Goal: Information Seeking & Learning: Learn about a topic

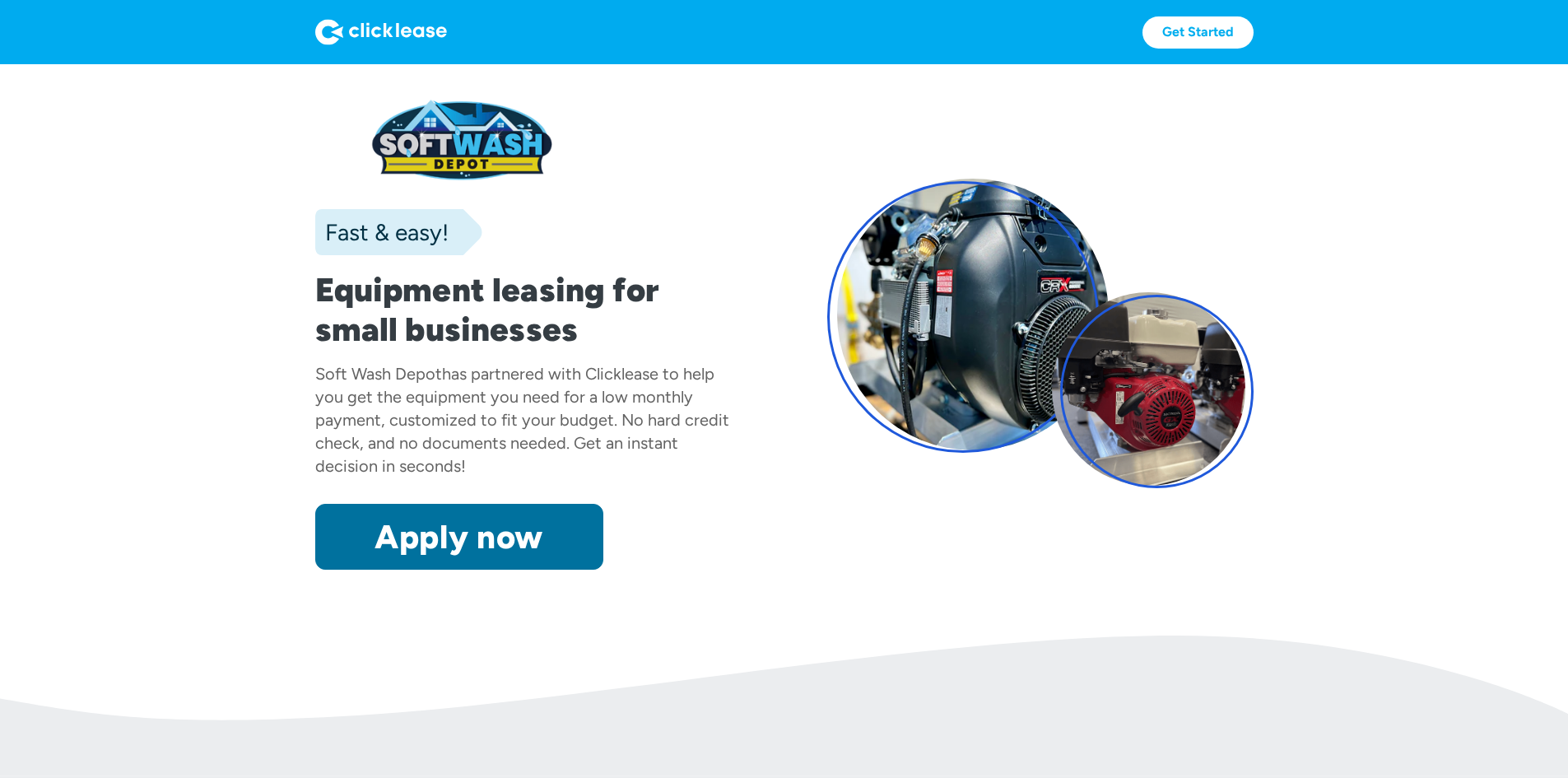
click at [315, 569] on link "Apply now" at bounding box center [459, 537] width 288 height 66
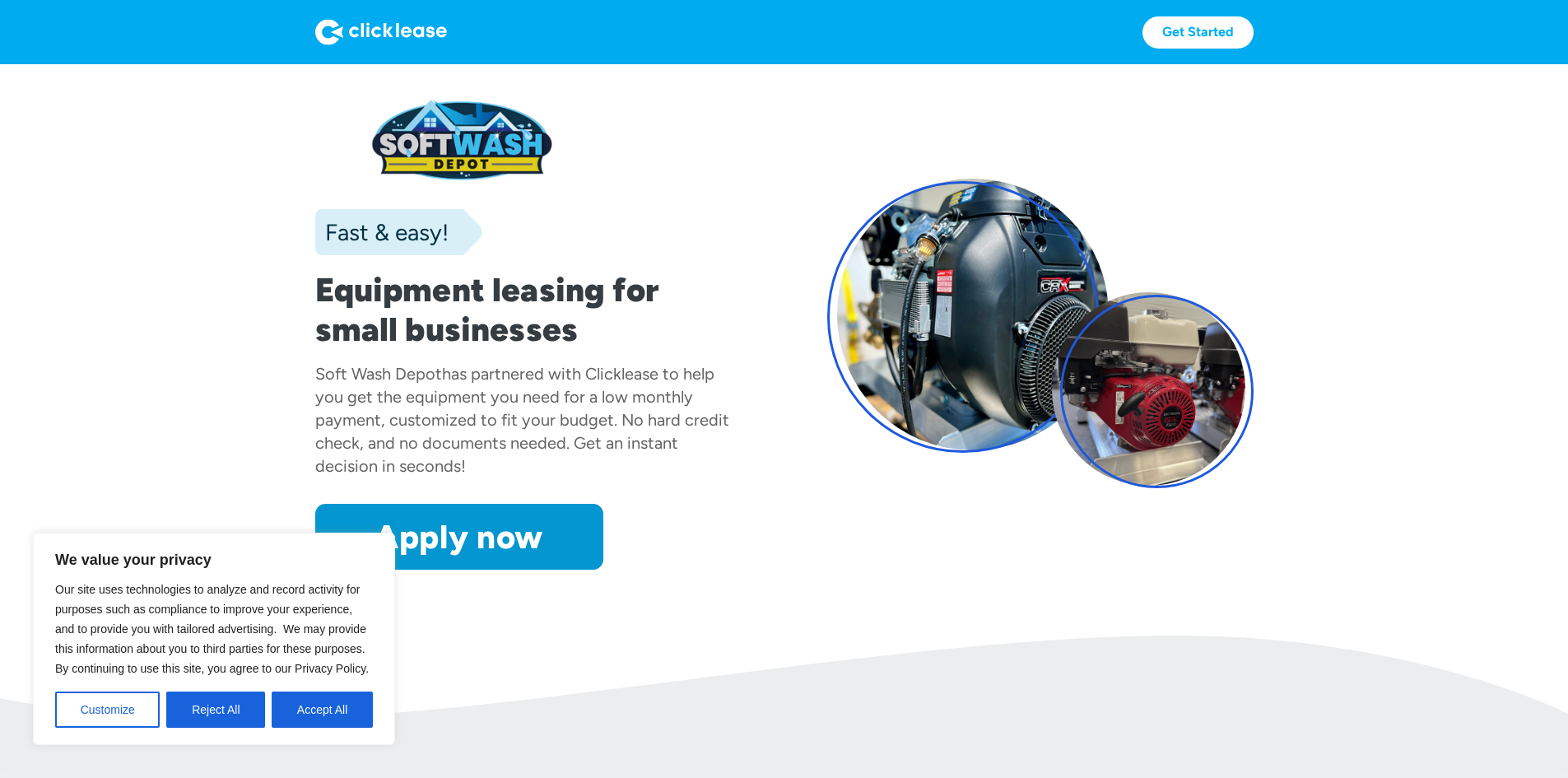
click at [811, 280] on div "Fast & easy! Equipment leasing for small businesses Soft Wash Depot has partner…" at bounding box center [784, 333] width 938 height 472
click at [290, 700] on button "Accept All" at bounding box center [322, 710] width 102 height 36
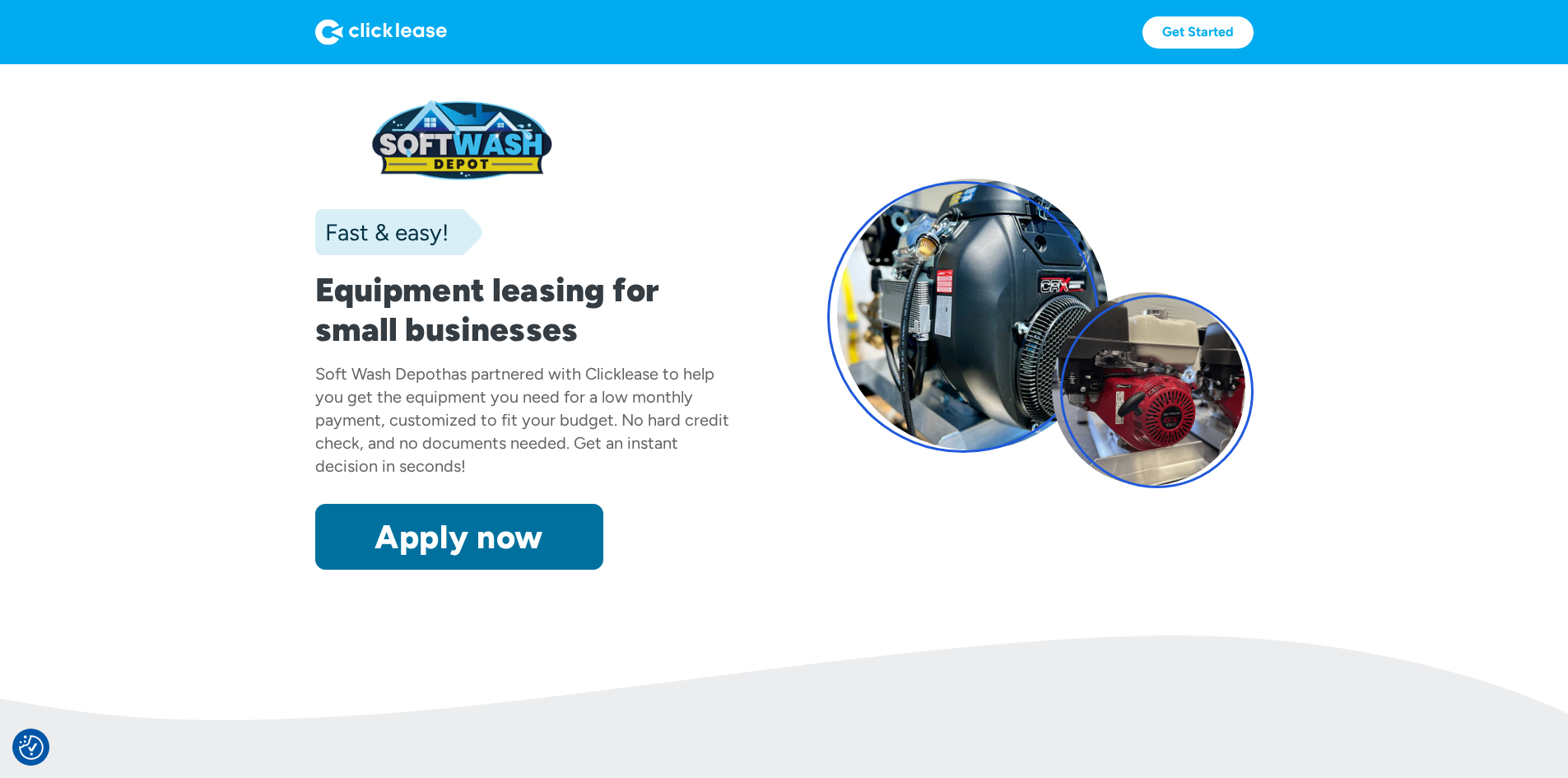
click at [371, 569] on link "Apply now" at bounding box center [459, 537] width 288 height 66
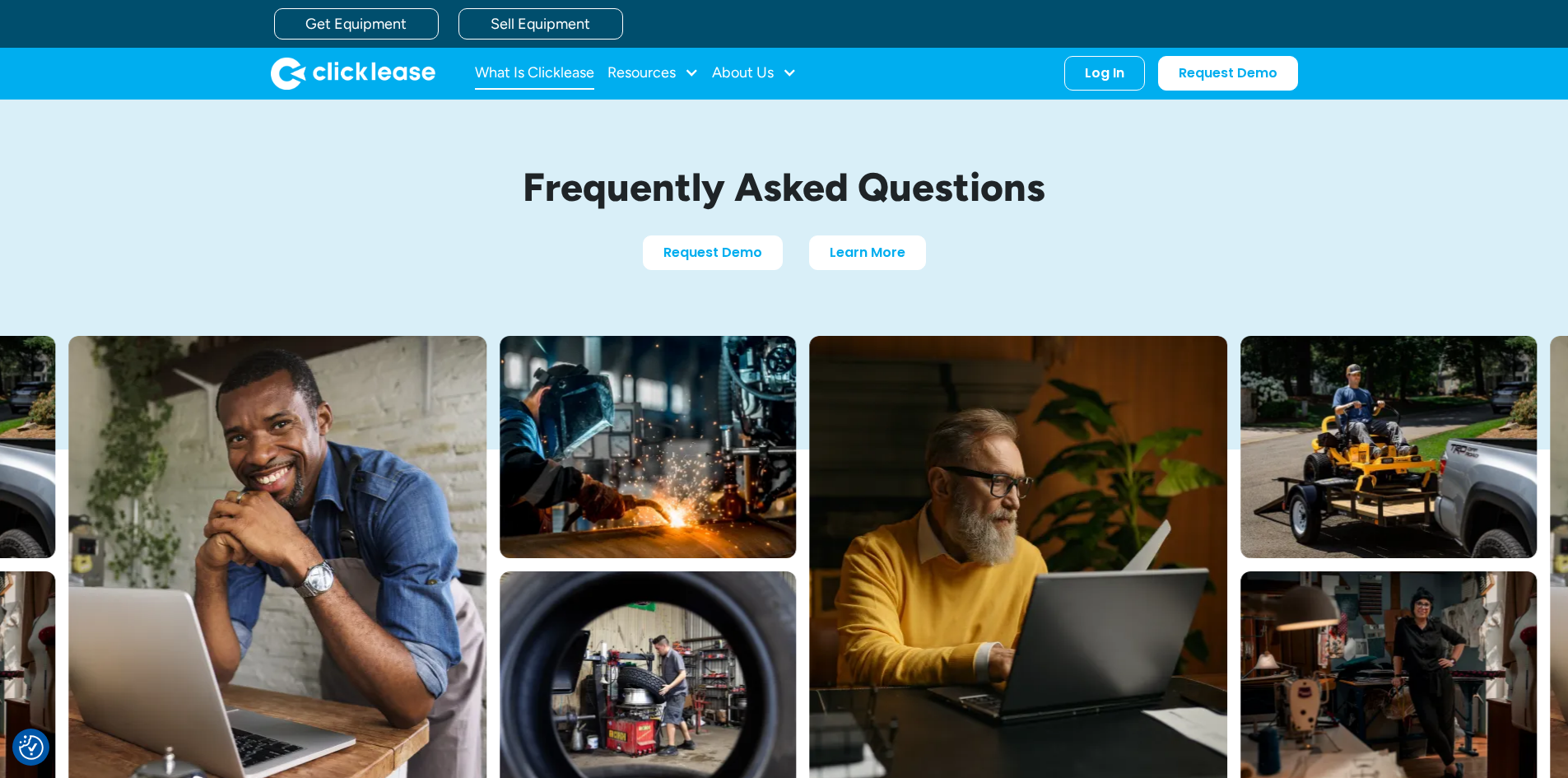
click at [566, 66] on link "What Is Clicklease" at bounding box center [534, 74] width 119 height 33
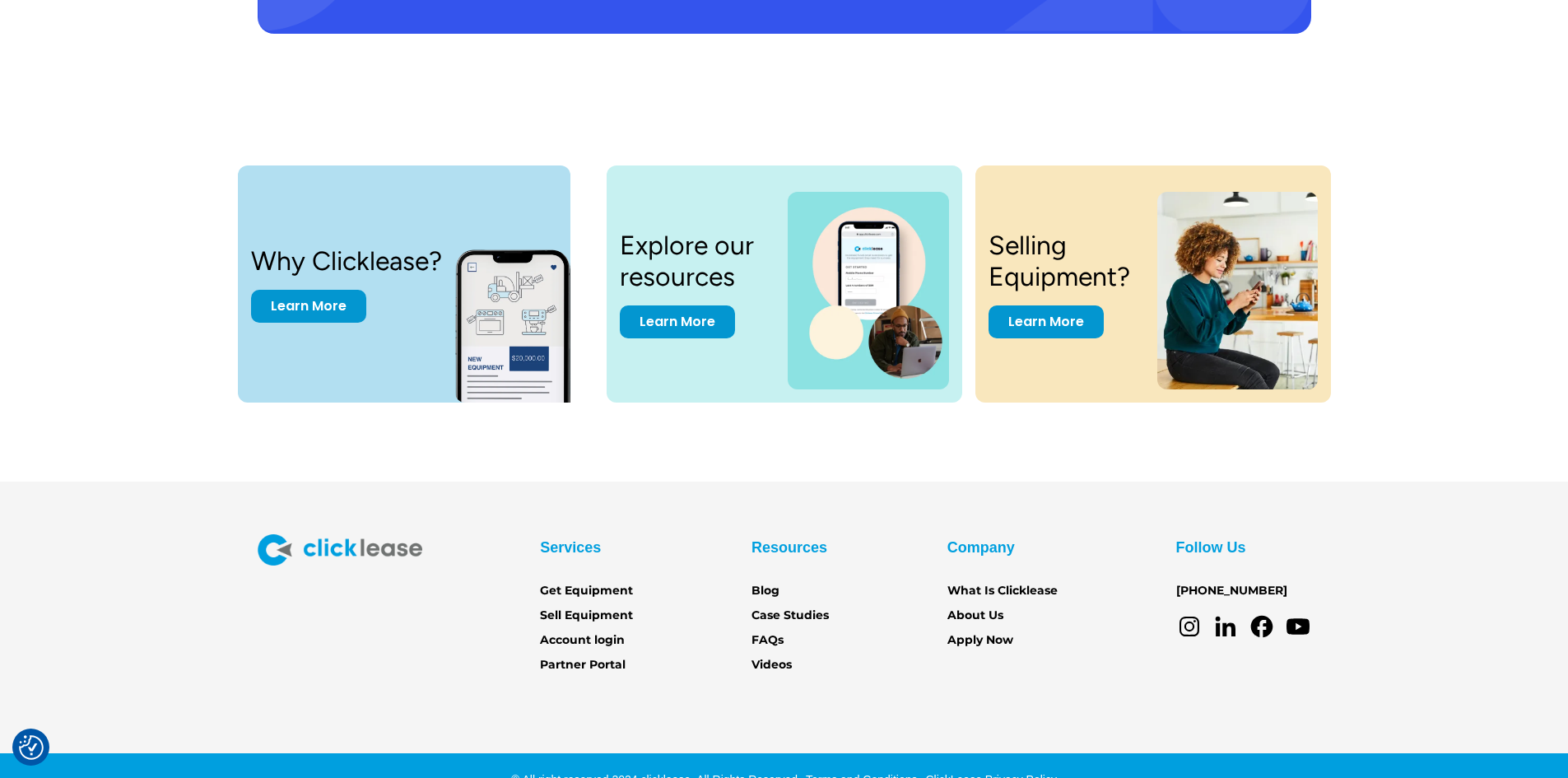
scroll to position [3399, 0]
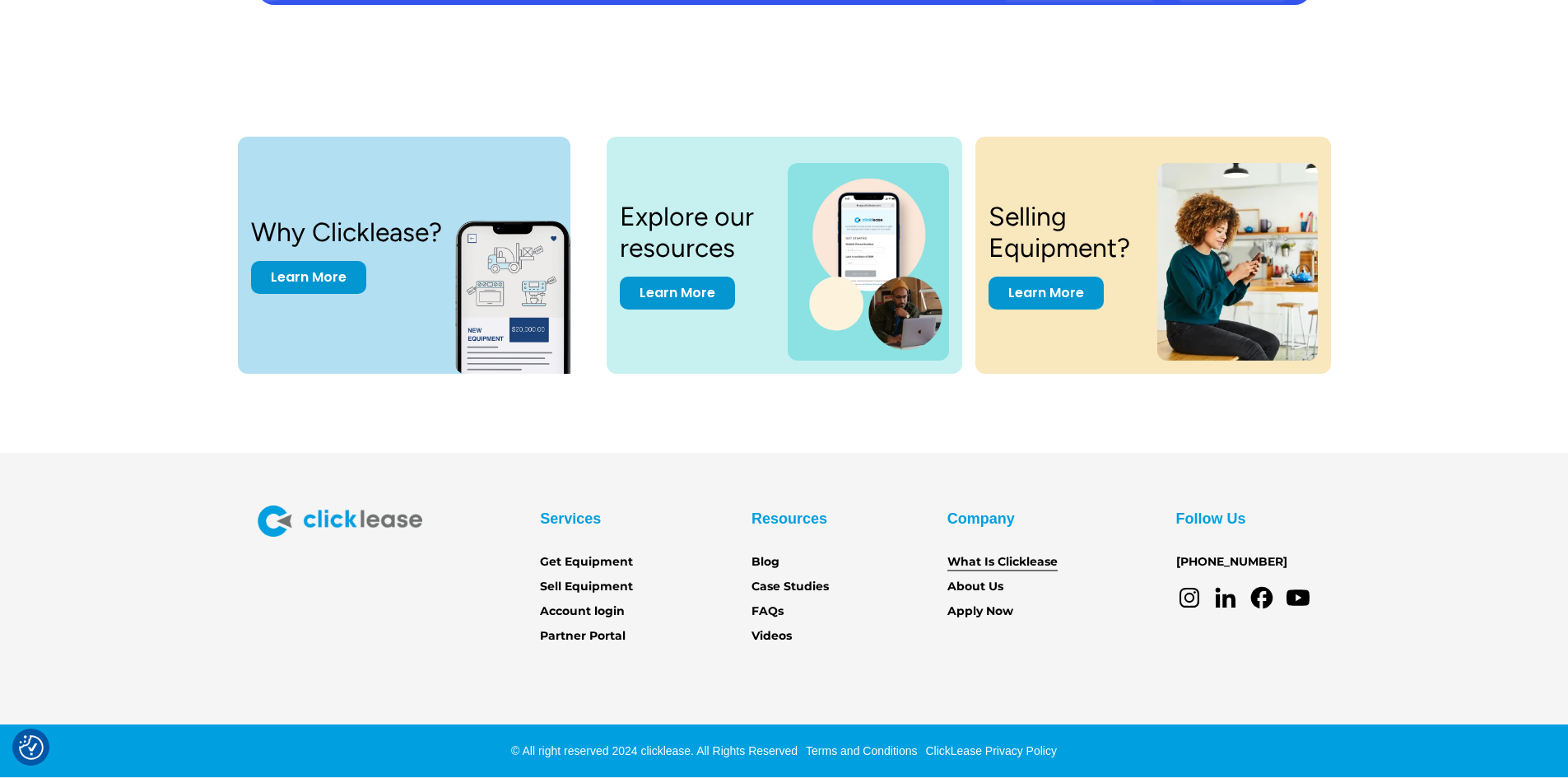
click at [1023, 566] on link "What Is Clicklease" at bounding box center [1001, 562] width 110 height 18
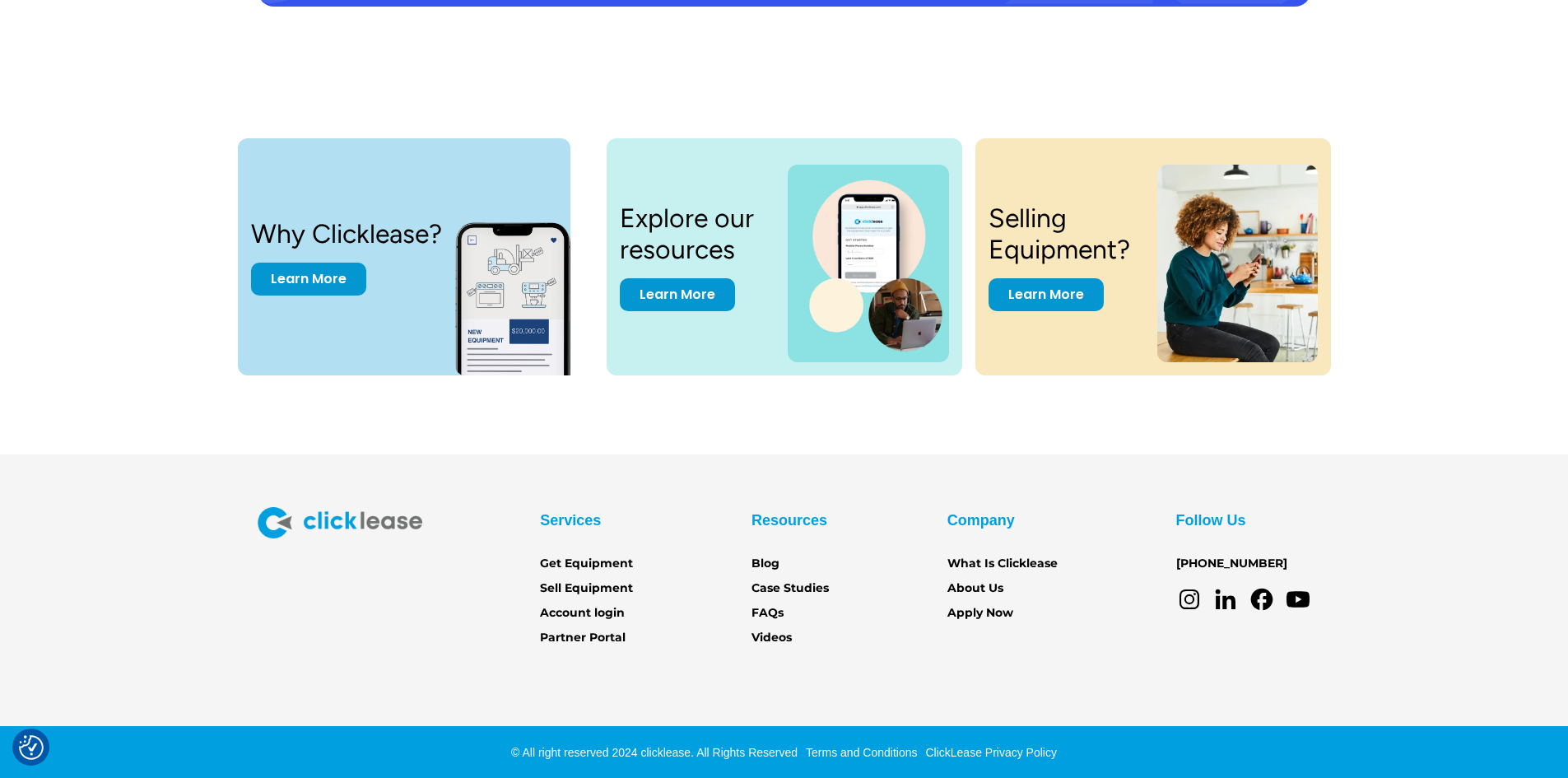
scroll to position [3399, 0]
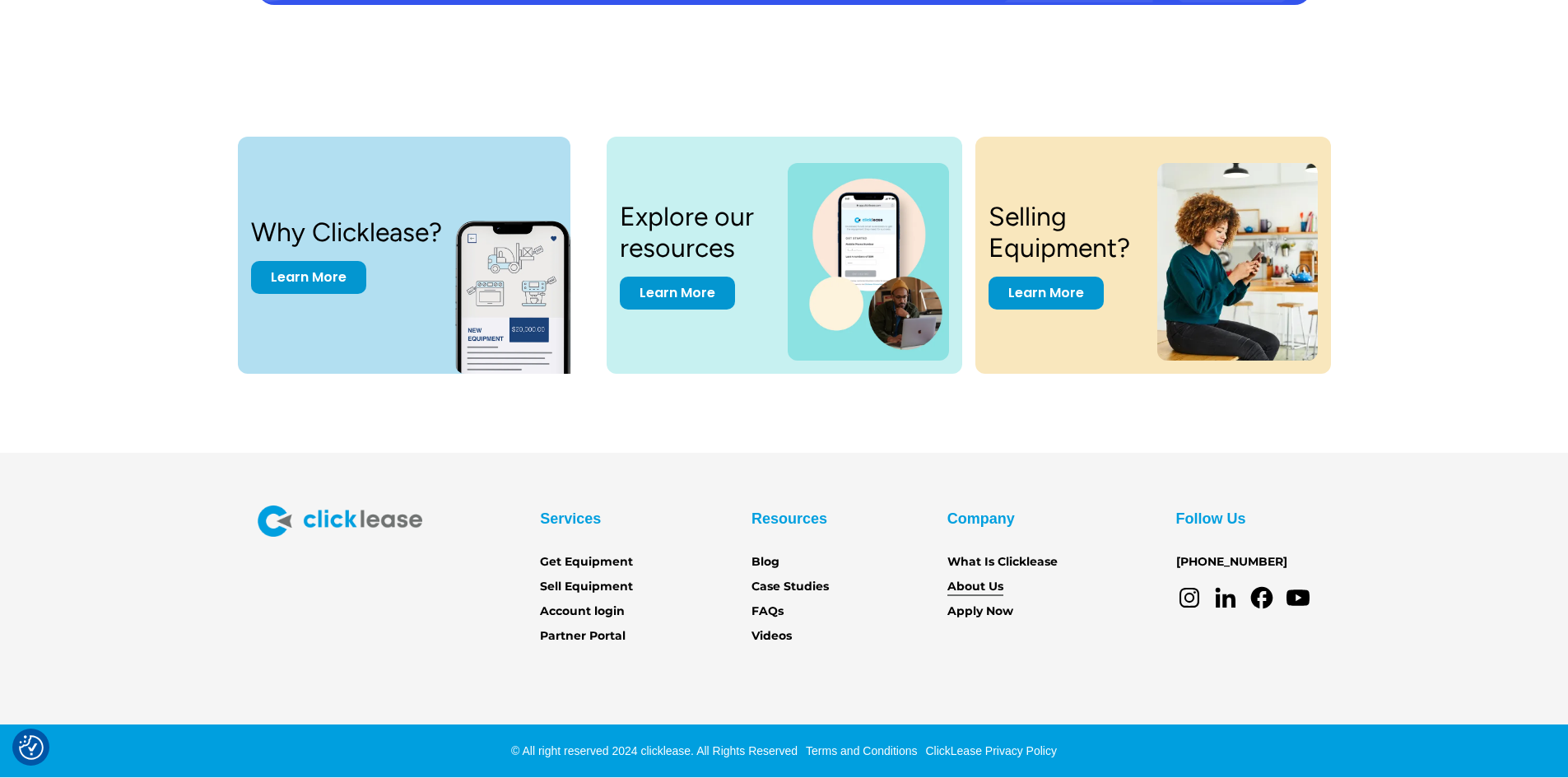
click at [966, 589] on link "About Us" at bounding box center [975, 586] width 56 height 18
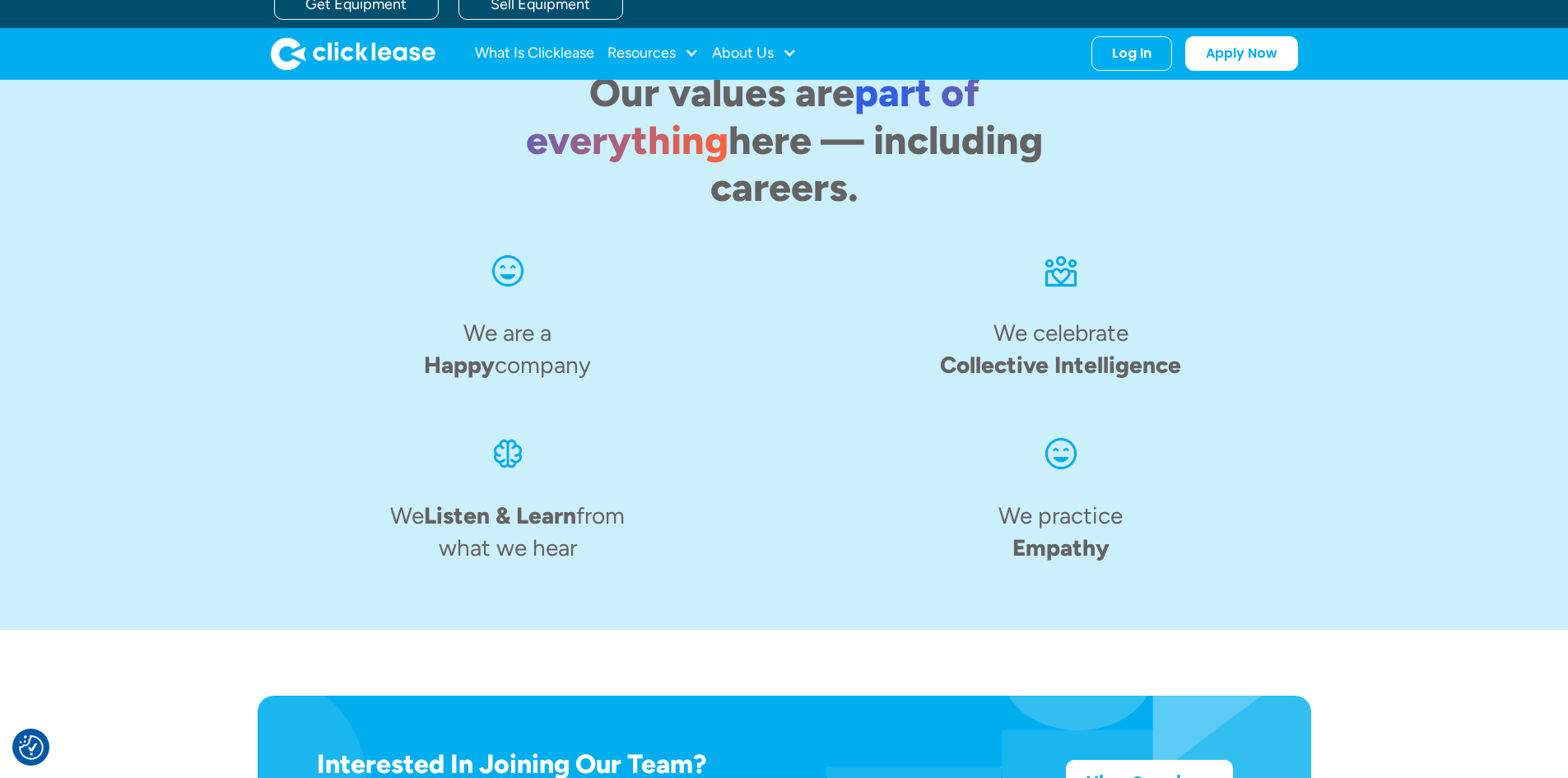
scroll to position [2533, 0]
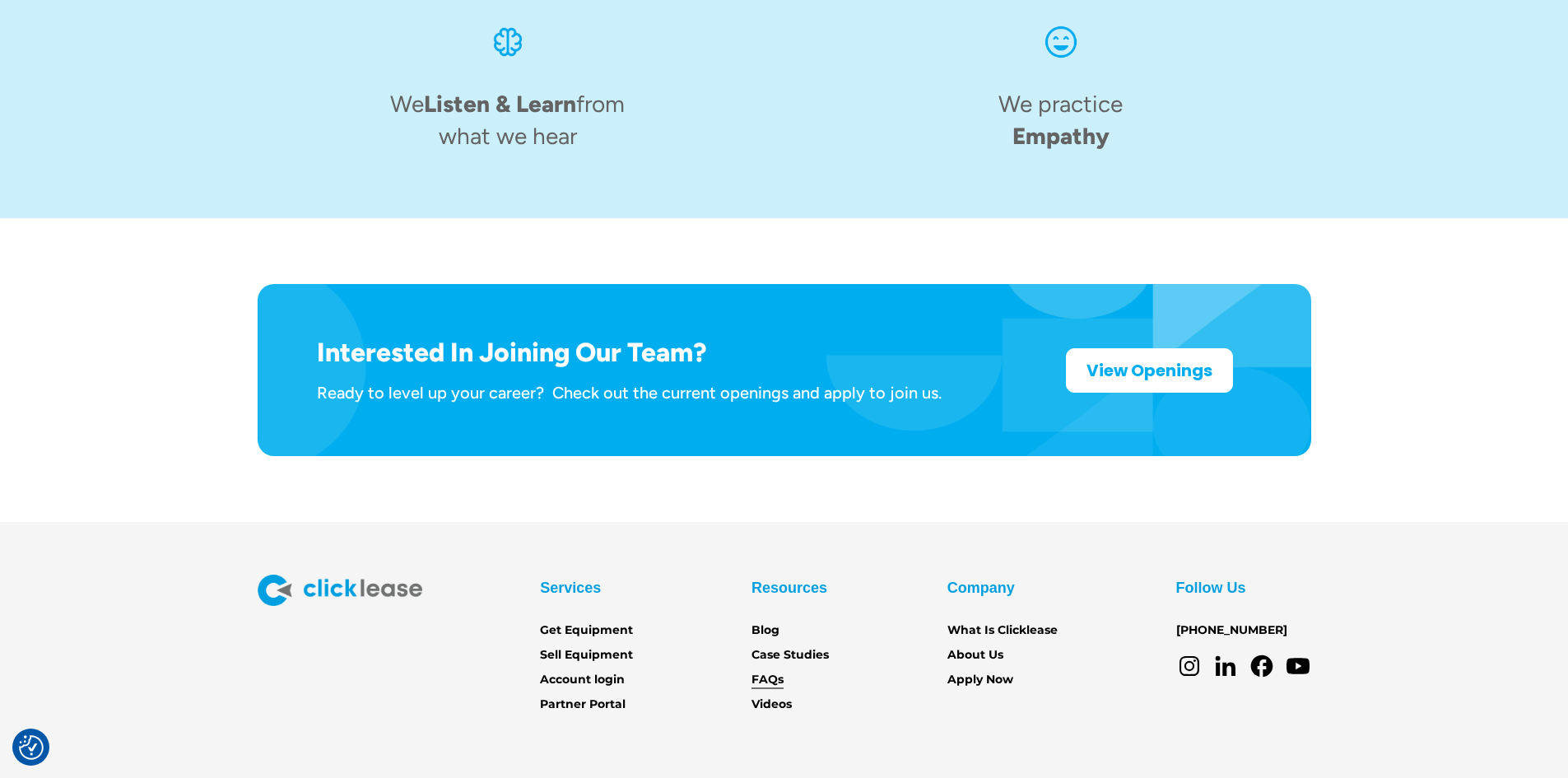
click at [763, 671] on link "FAQs" at bounding box center [767, 680] width 32 height 18
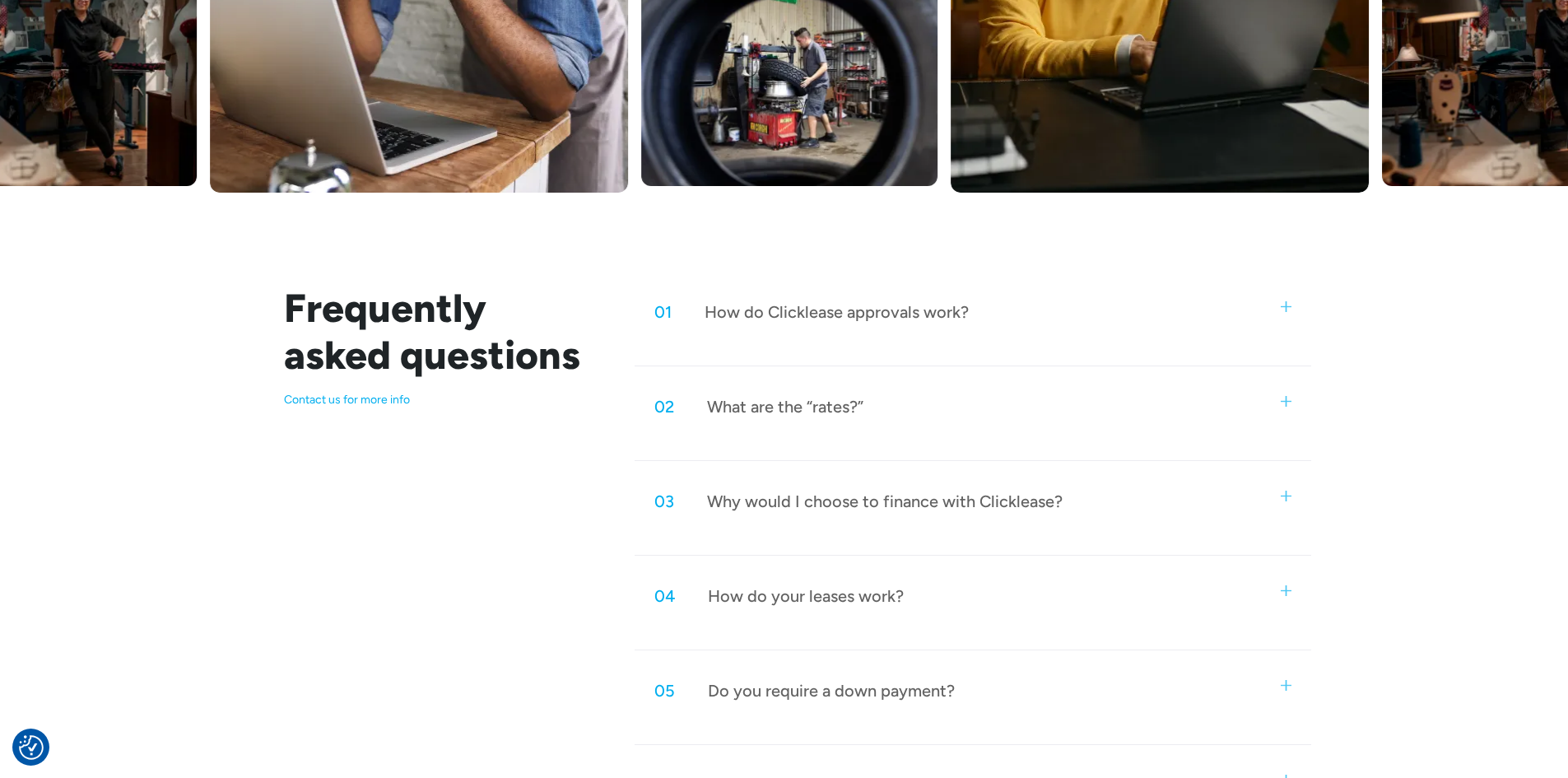
scroll to position [658, 0]
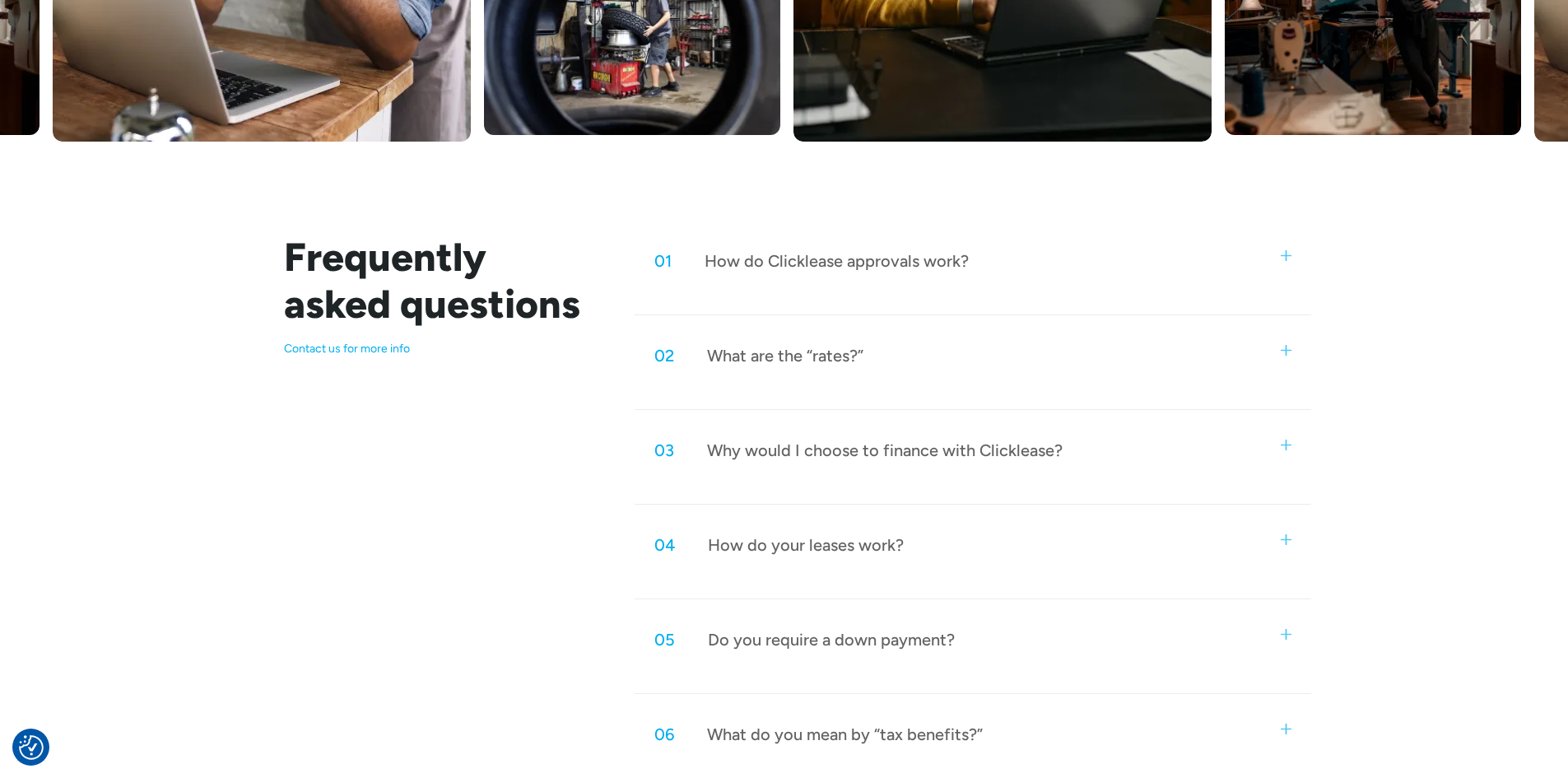
click at [825, 261] on div "How do Clicklease approvals work?" at bounding box center [836, 261] width 264 height 22
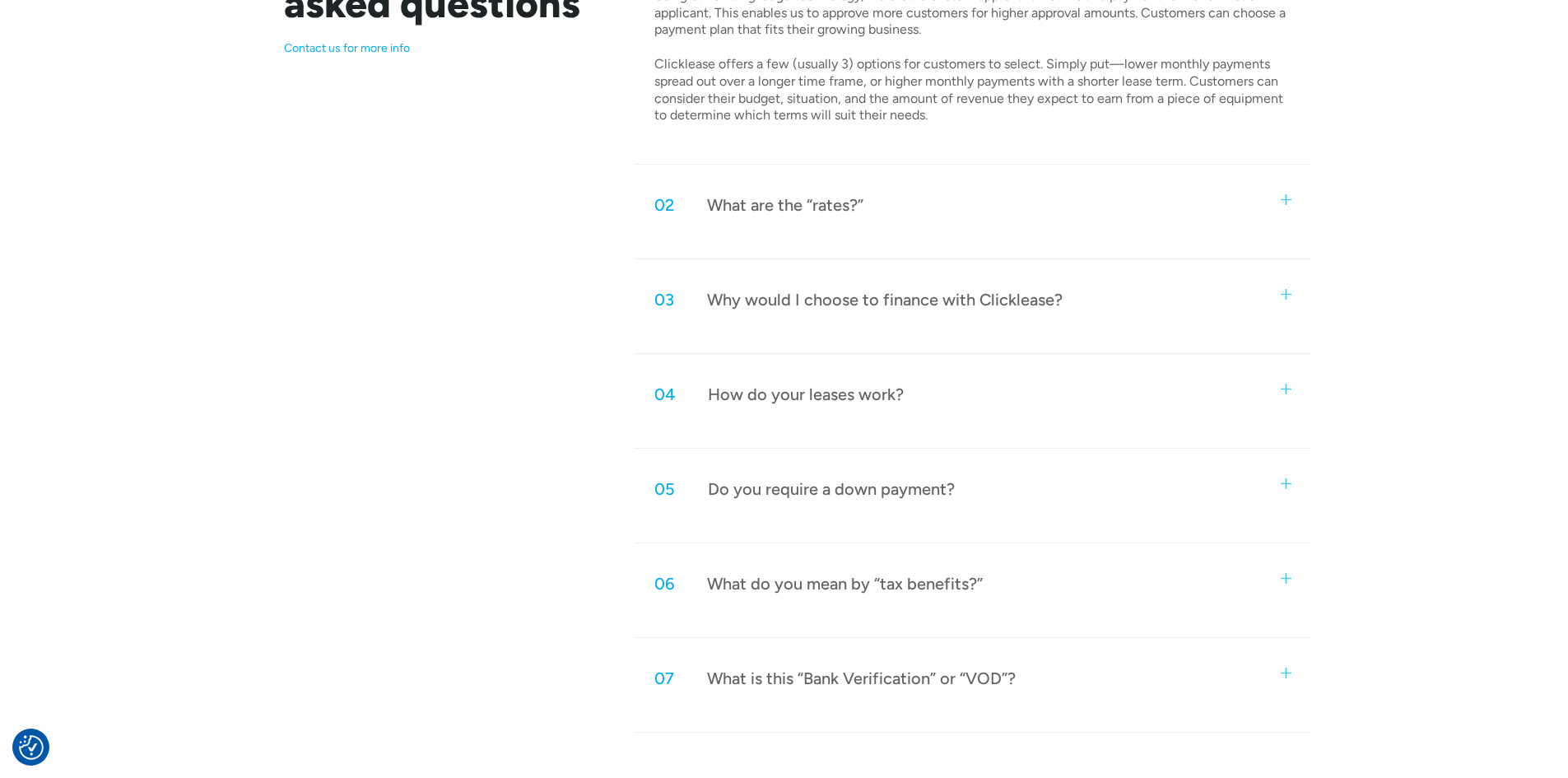
scroll to position [988, 0]
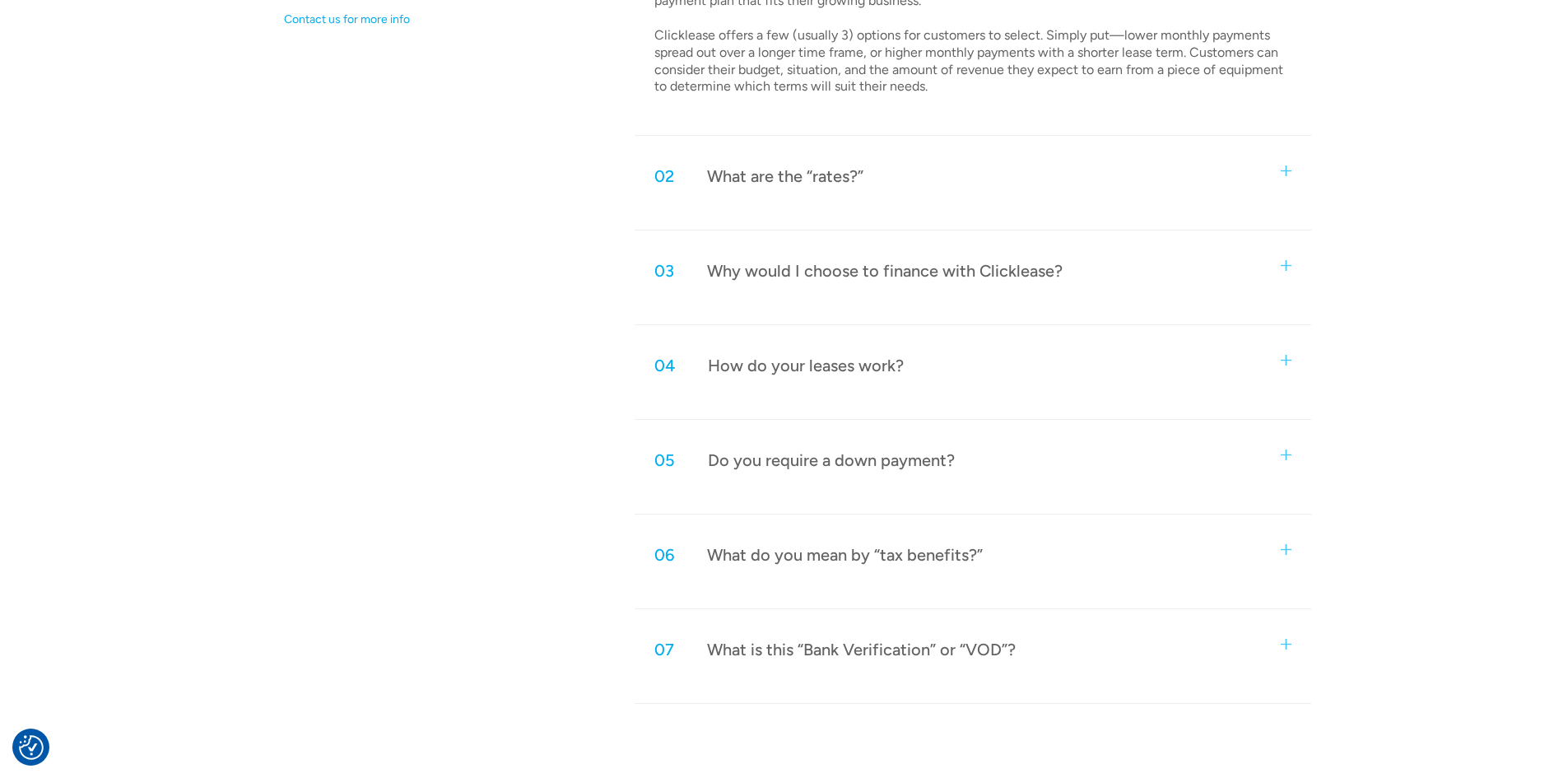
click at [823, 366] on div "How do your leases work?" at bounding box center [806, 366] width 196 height 22
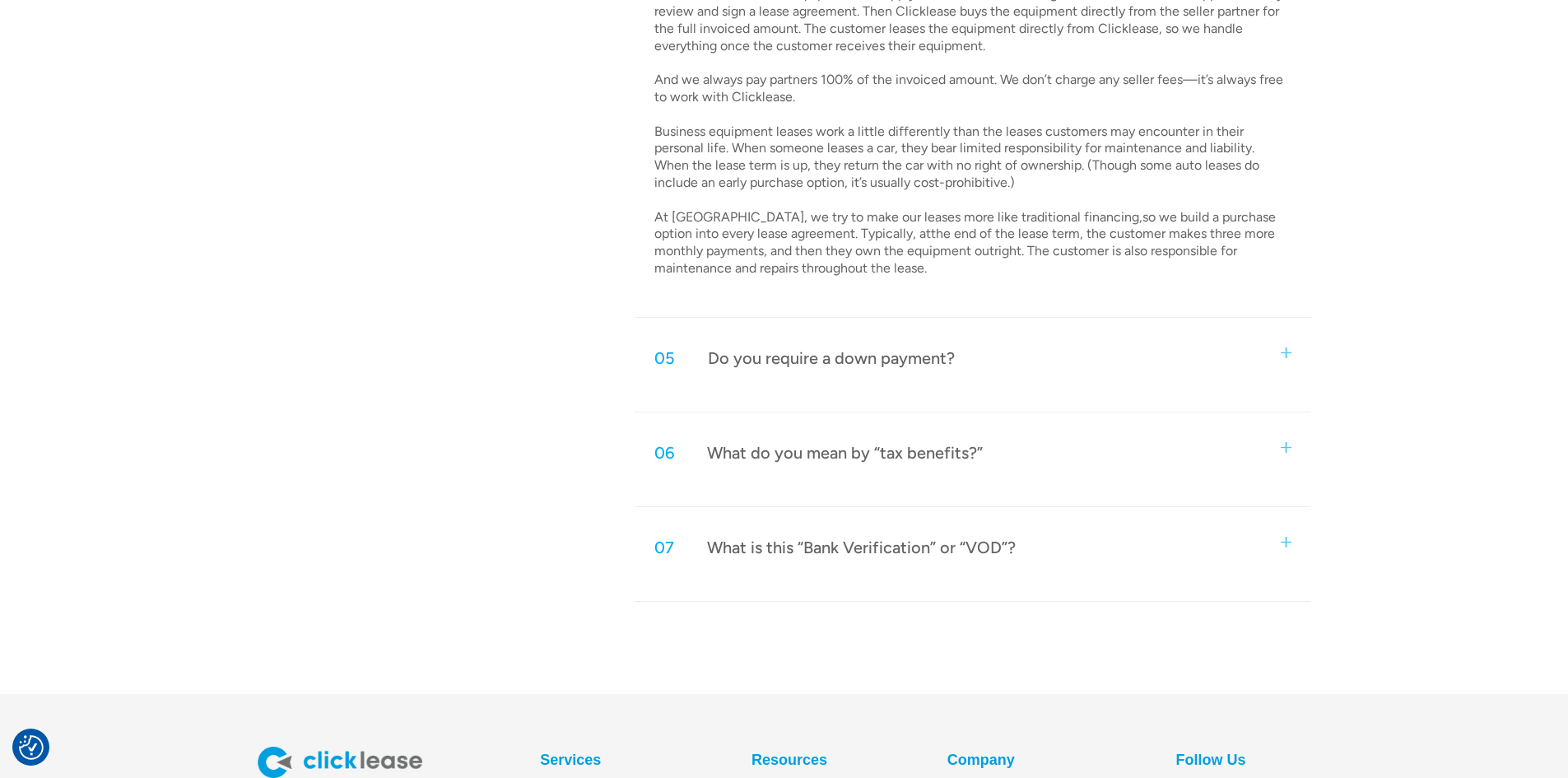
scroll to position [1399, 0]
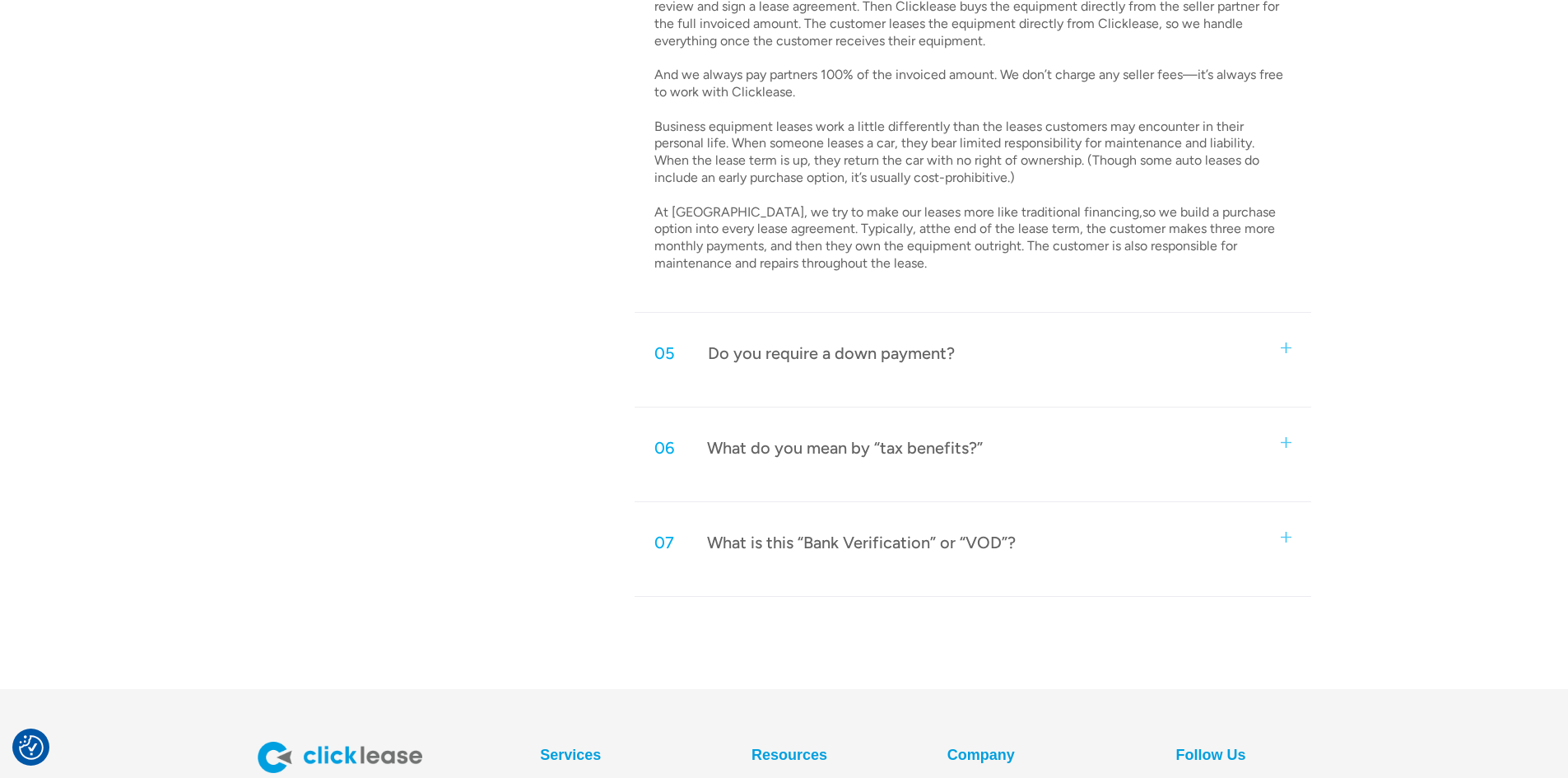
click at [881, 367] on div "05 Do you require a down payment?" at bounding box center [972, 353] width 676 height 54
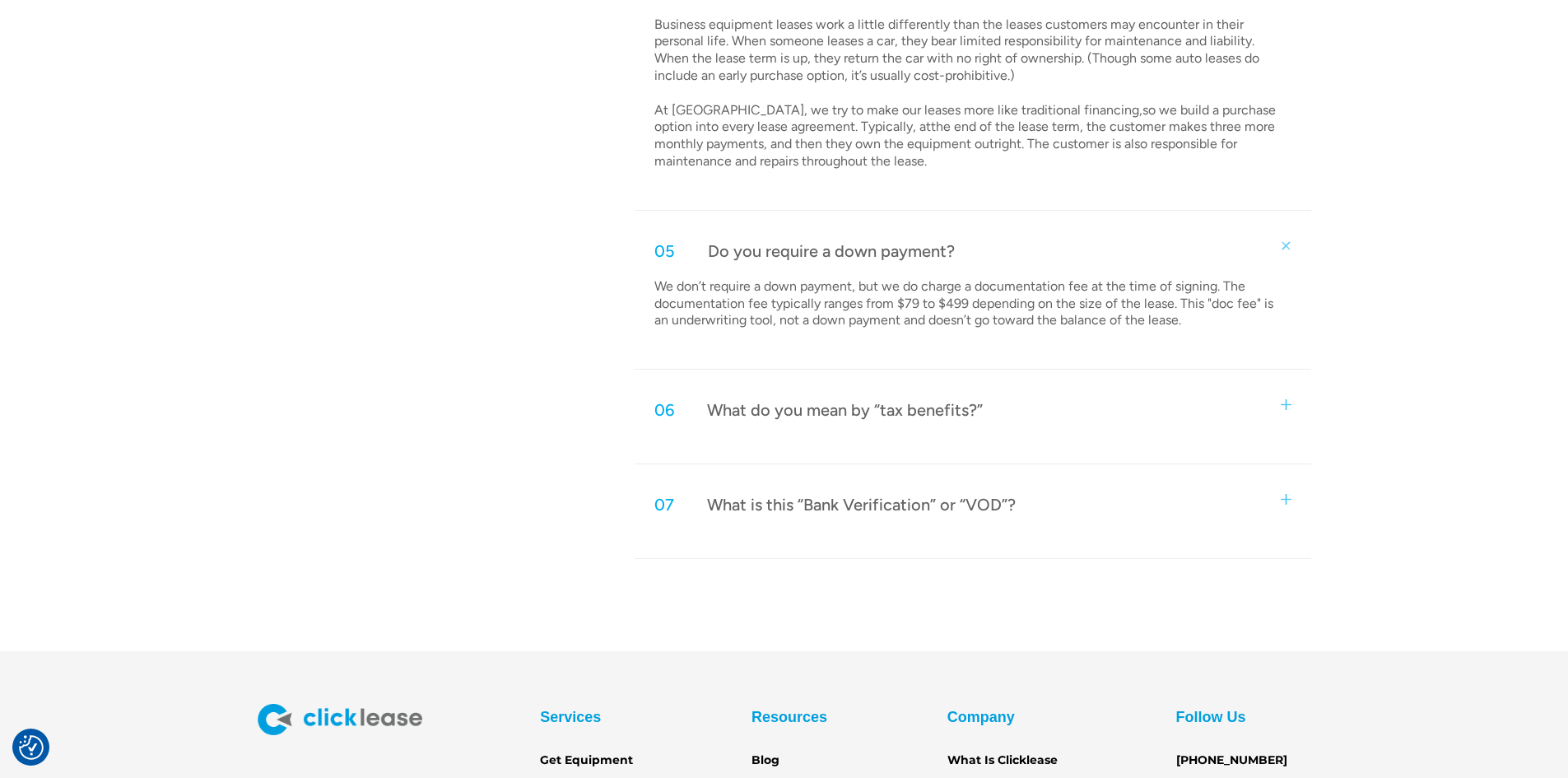
scroll to position [1563, 0]
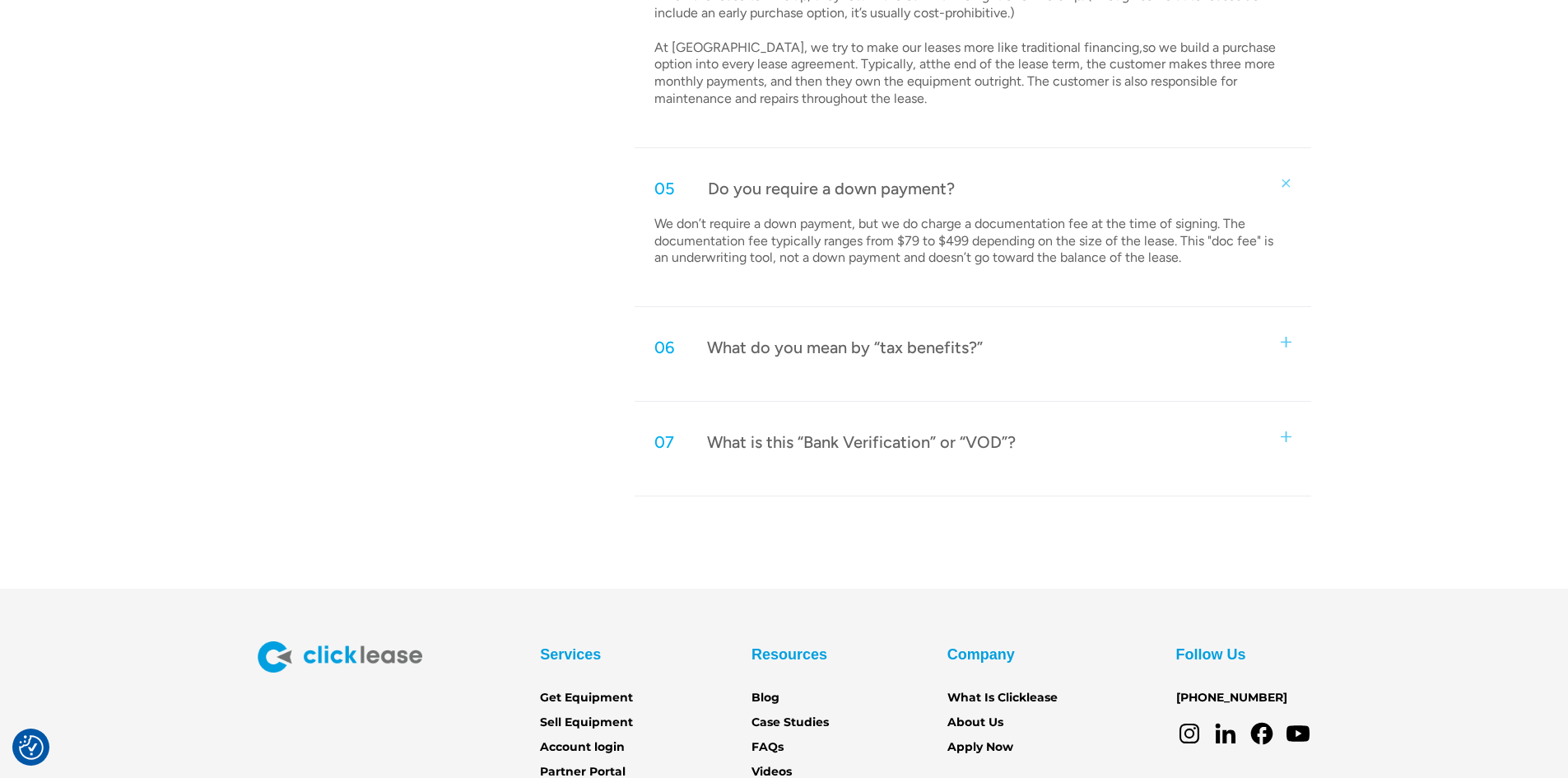
click at [893, 348] on div "What do you mean by “tax benefits?”" at bounding box center [845, 348] width 276 height 22
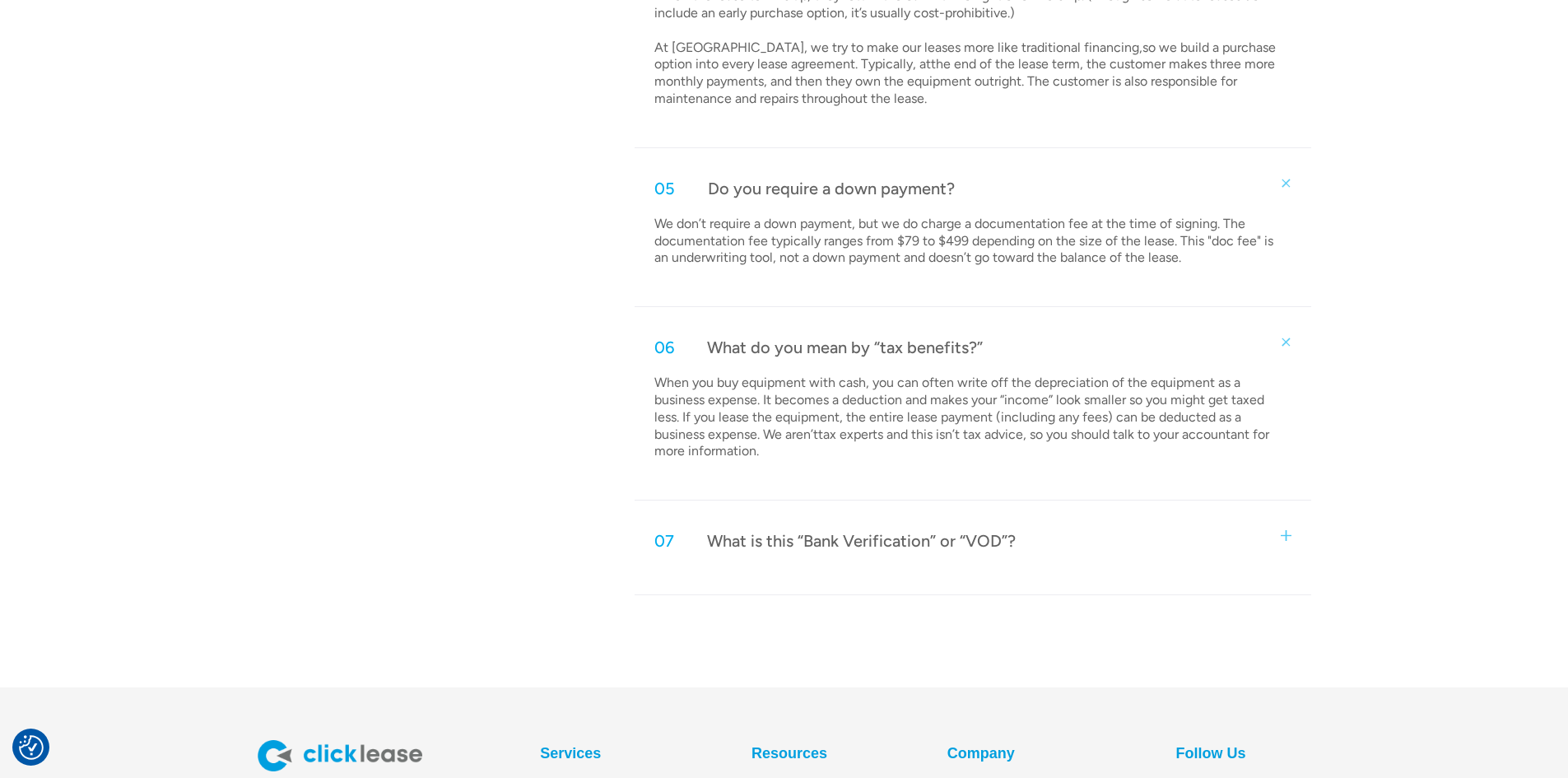
click at [893, 348] on div "What do you mean by “tax benefits?”" at bounding box center [845, 348] width 276 height 22
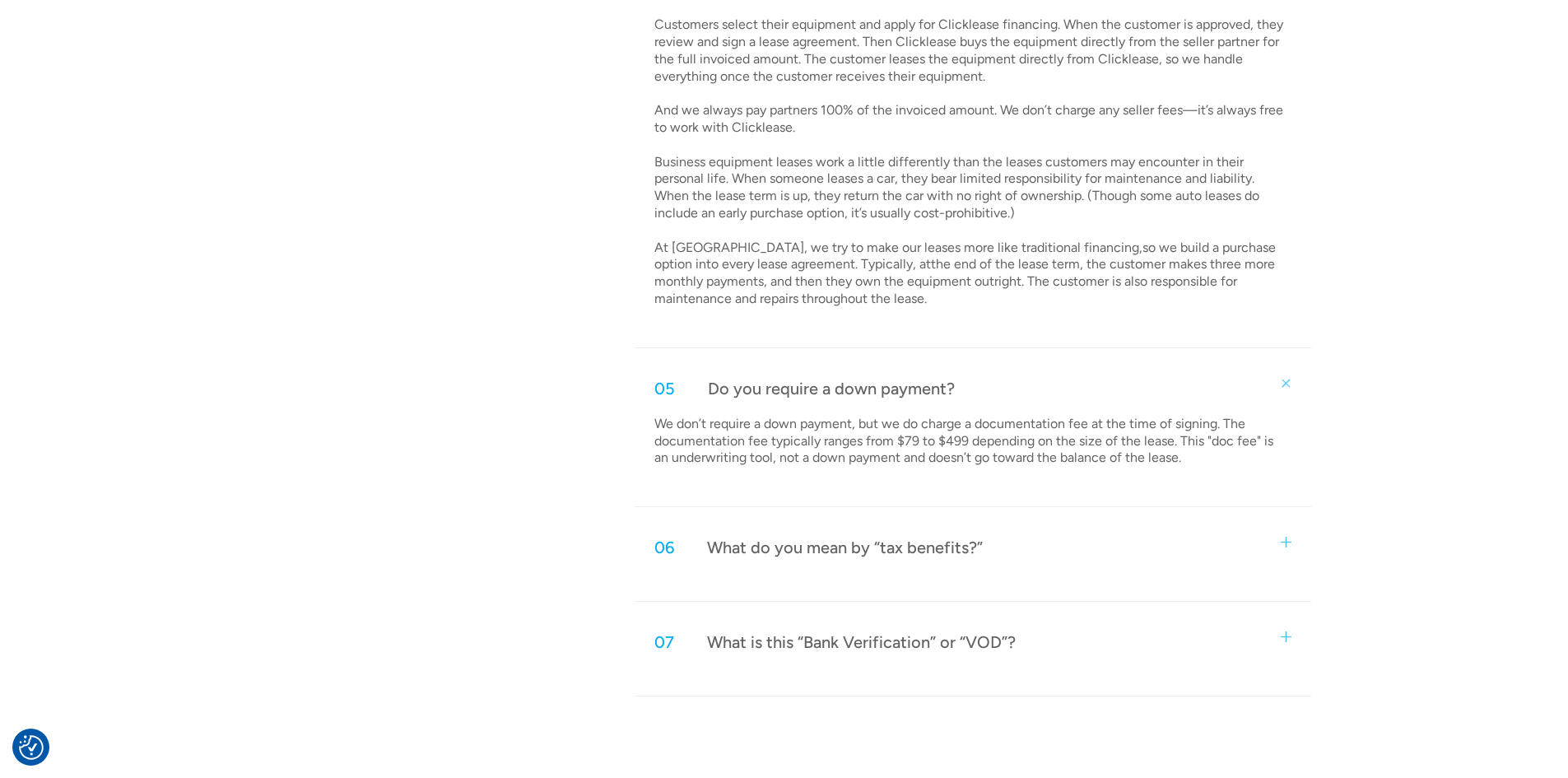
scroll to position [1399, 0]
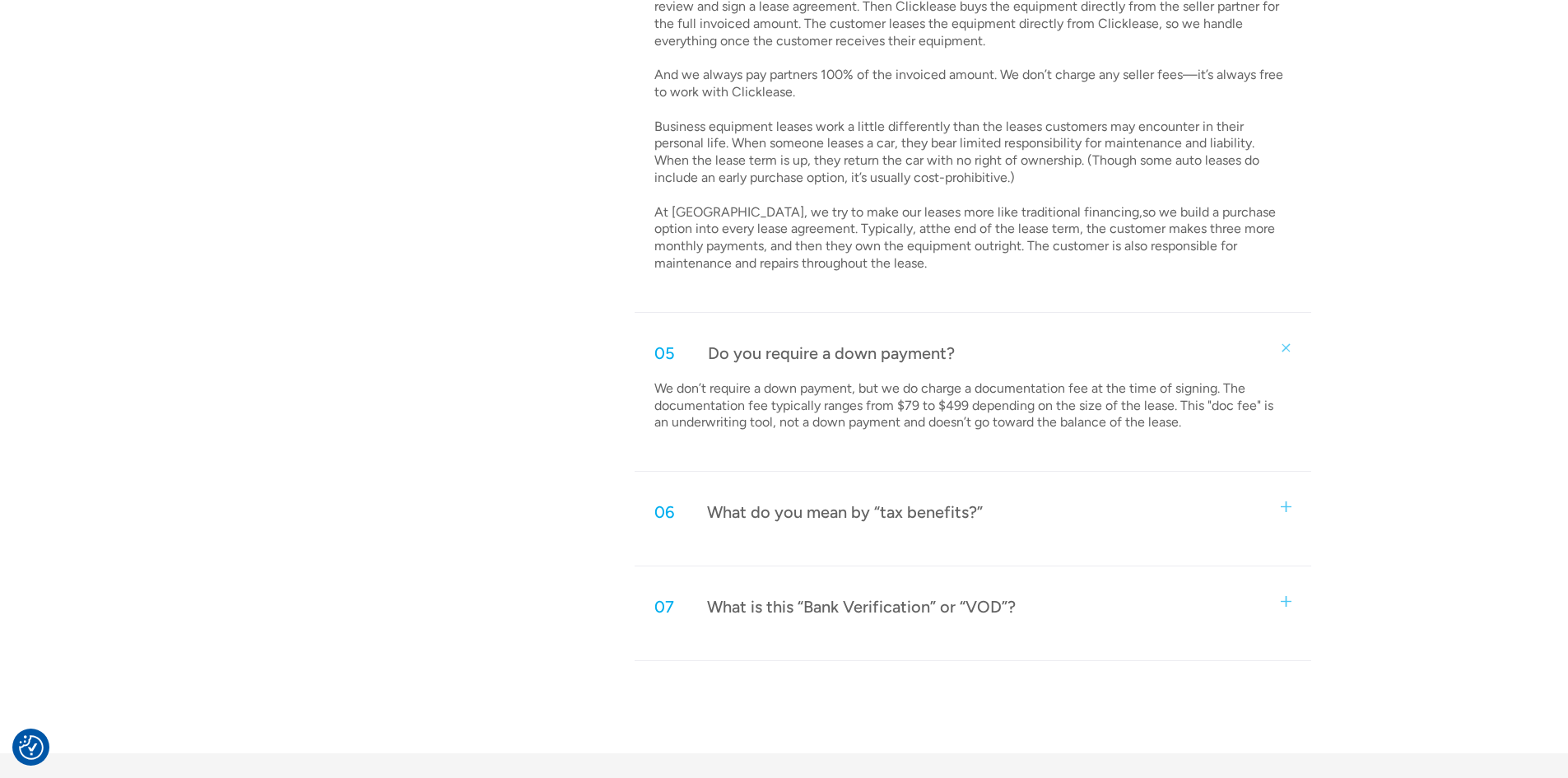
click at [983, 605] on div "What is this “Bank Verification” or “VOD”?" at bounding box center [862, 606] width 309 height 22
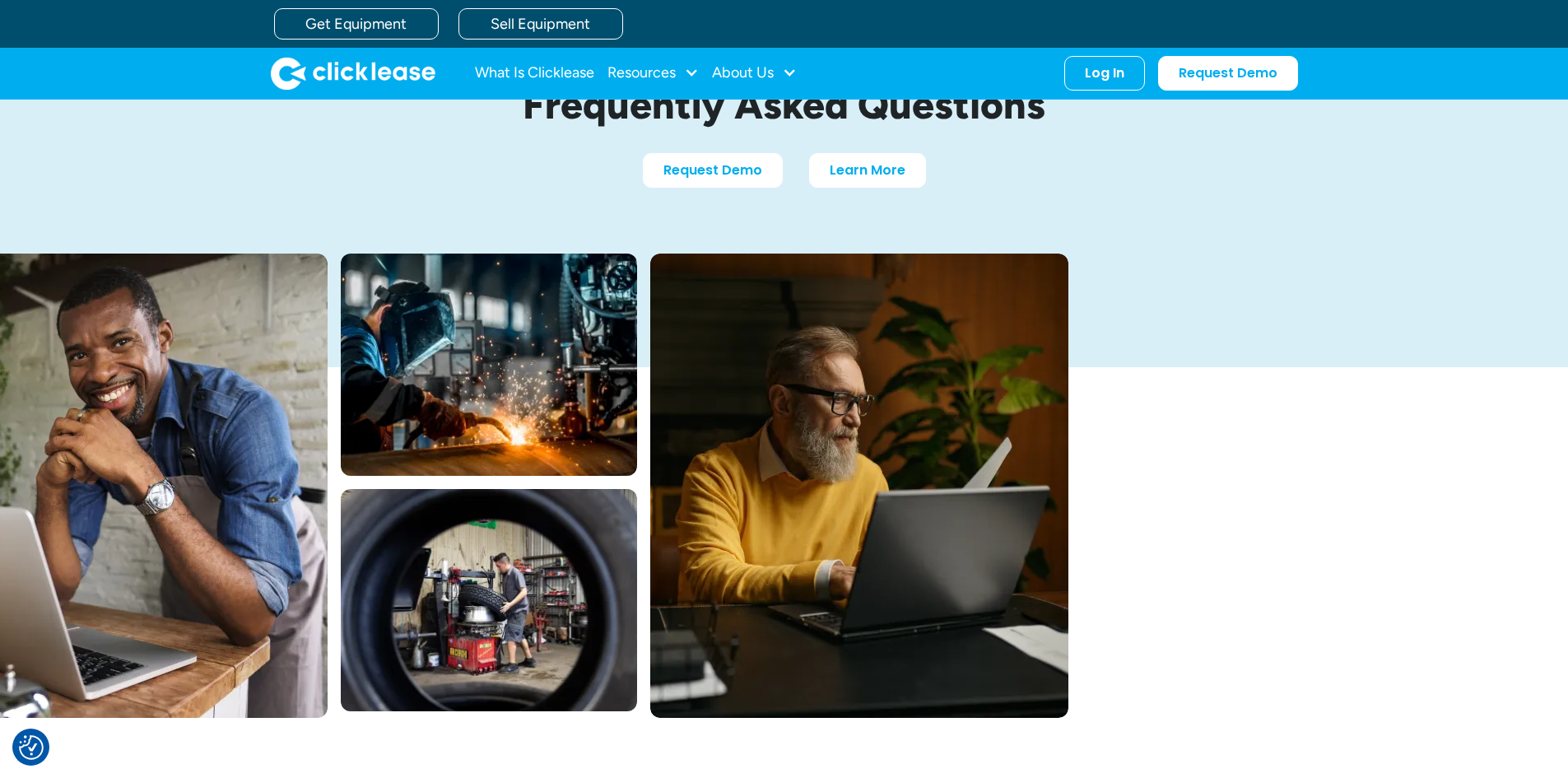
scroll to position [0, 0]
